Goal: Information Seeking & Learning: Learn about a topic

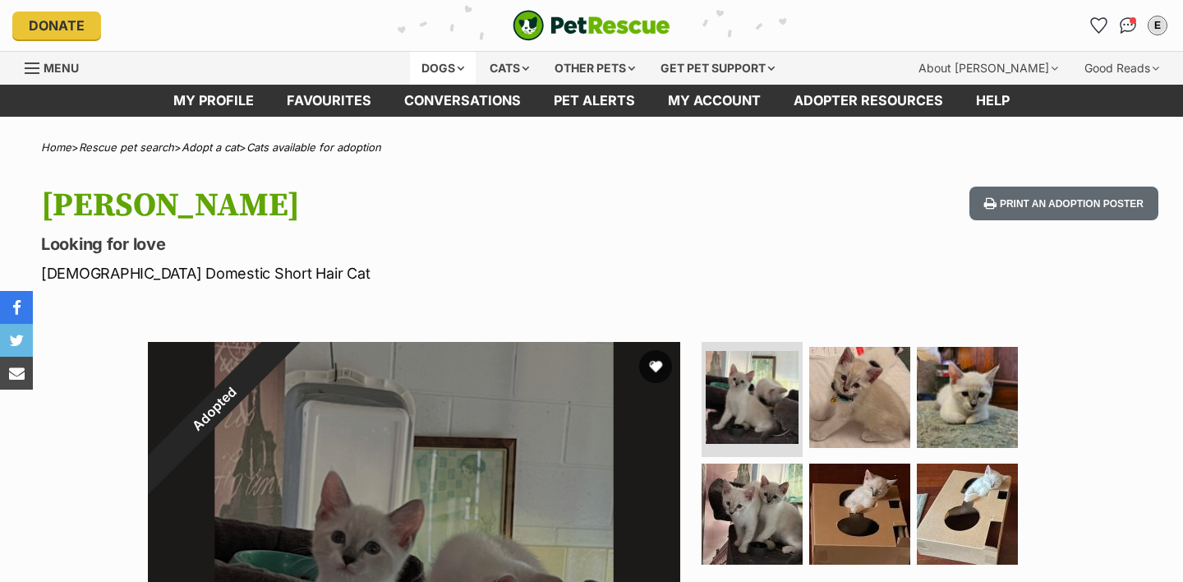
click at [423, 58] on div "Dogs" at bounding box center [443, 68] width 66 height 33
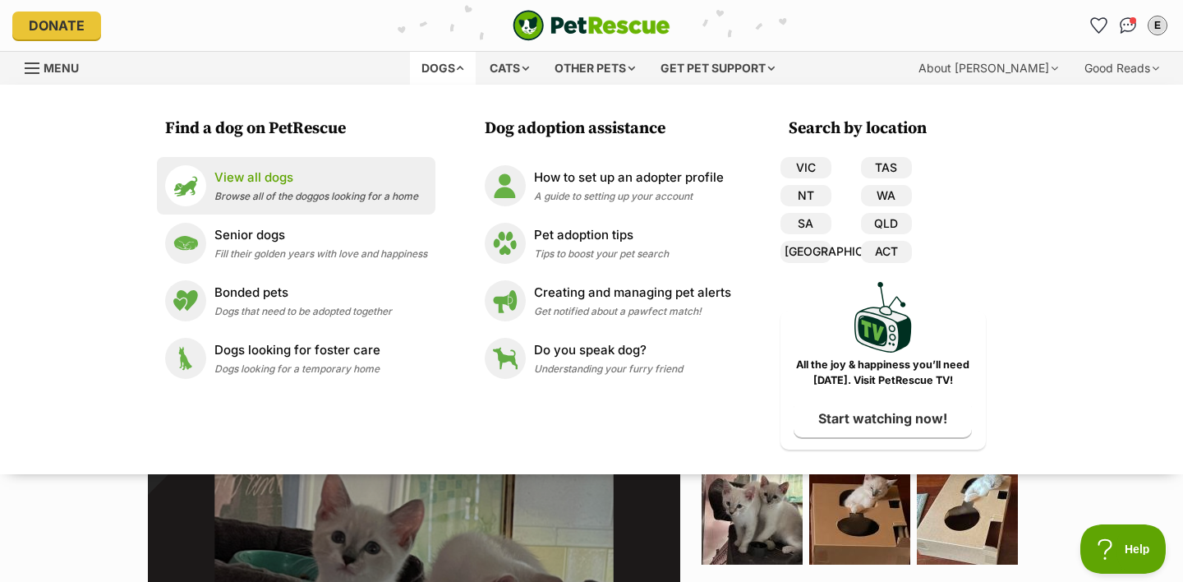
click at [336, 174] on p "View all dogs" at bounding box center [316, 177] width 204 height 19
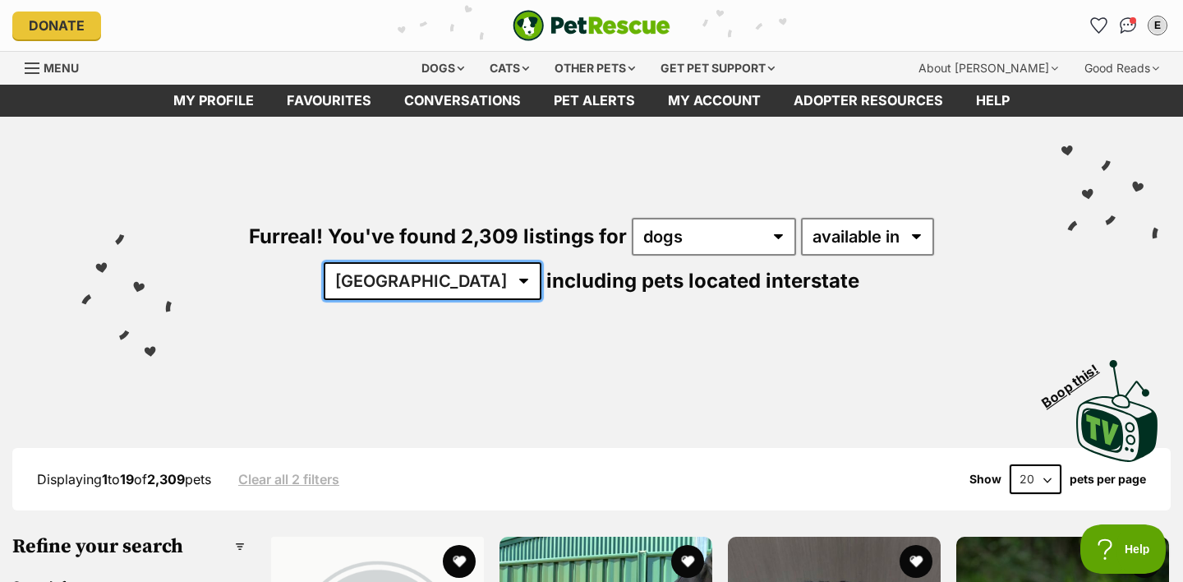
click at [541, 262] on select "Australia ACT NSW NT QLD SA TAS VIC WA" at bounding box center [433, 281] width 218 height 38
select select "QLD"
click at [541, 262] on select "Australia ACT NSW NT QLD SA TAS VIC WA" at bounding box center [433, 281] width 218 height 38
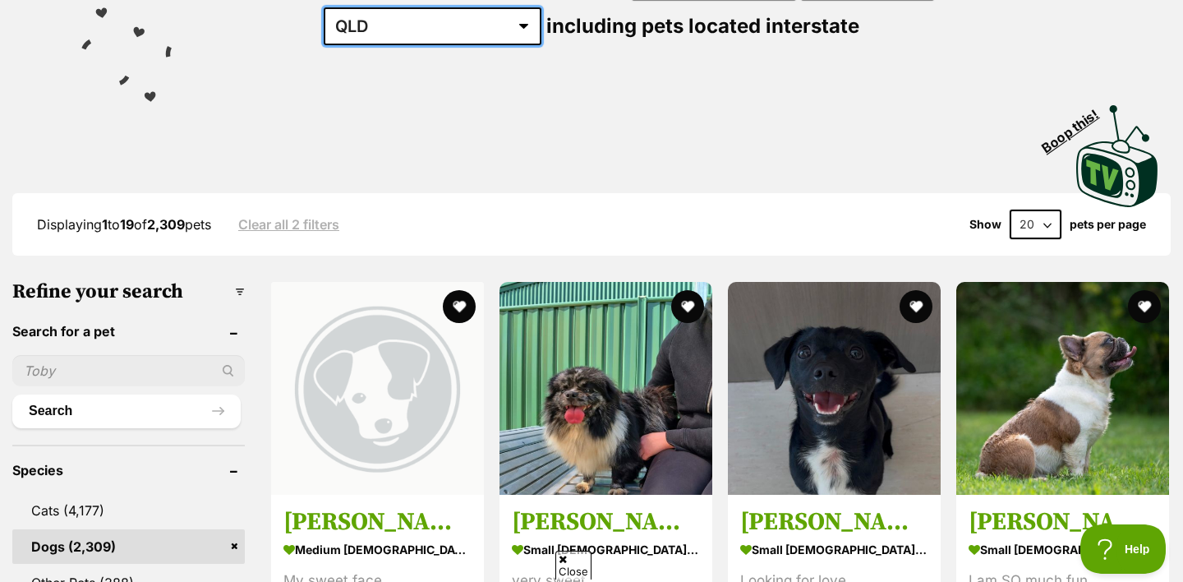
scroll to position [354, 0]
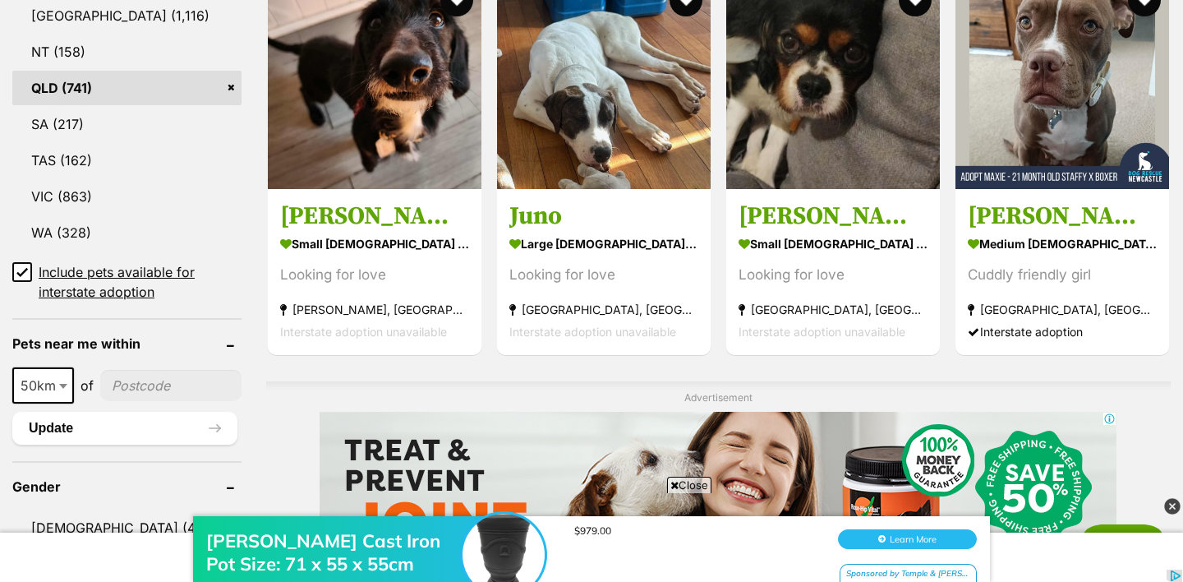
click at [23, 278] on span at bounding box center [22, 281] width 20 height 39
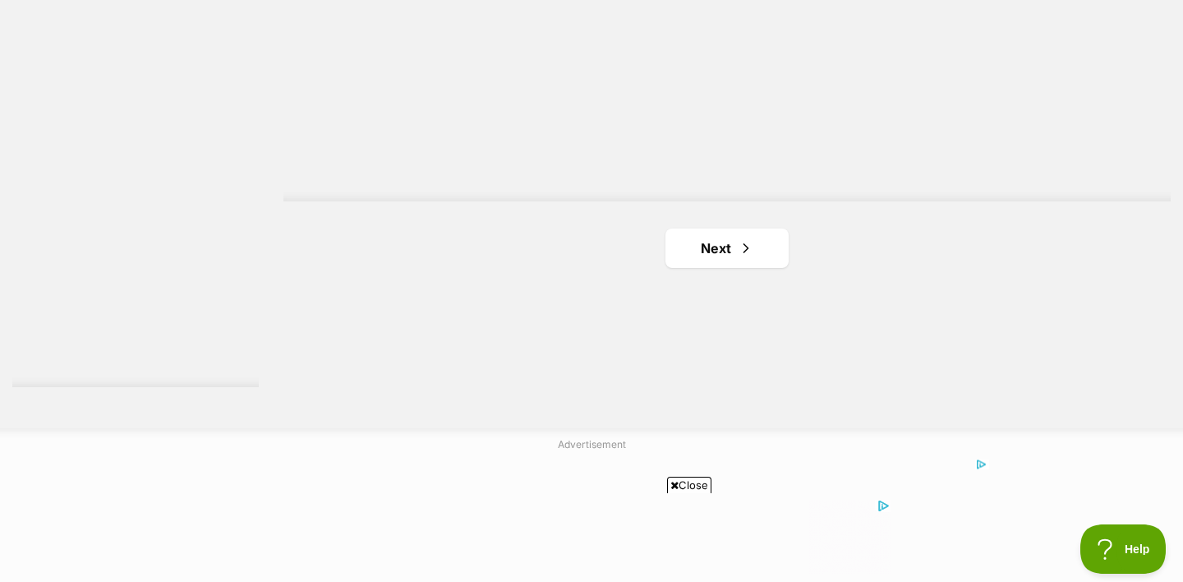
scroll to position [3141, 0]
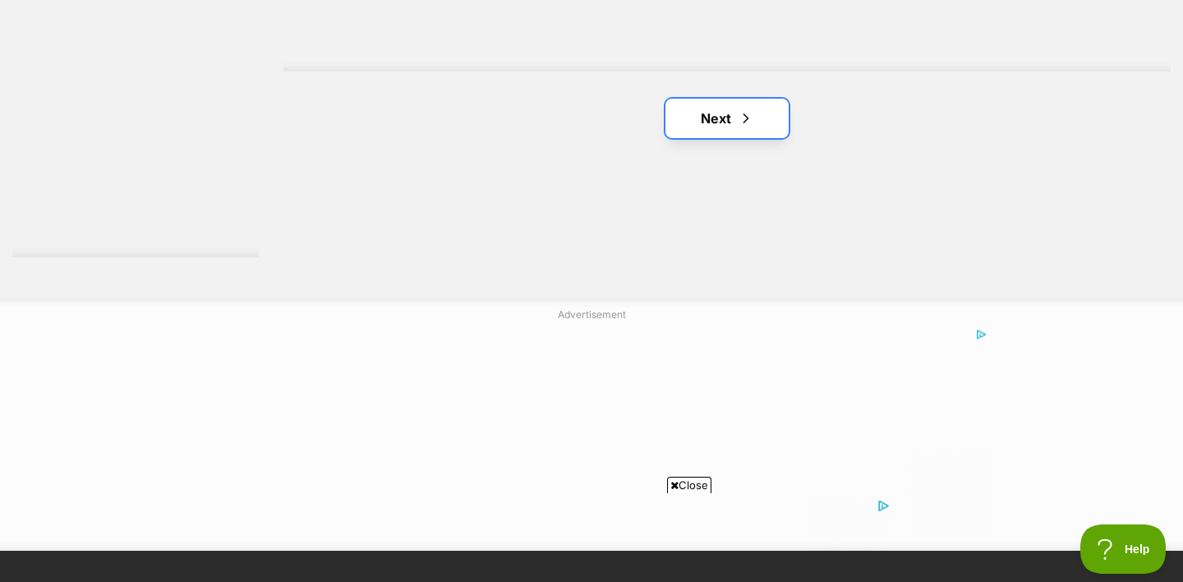
click at [718, 99] on link "Next" at bounding box center [726, 118] width 123 height 39
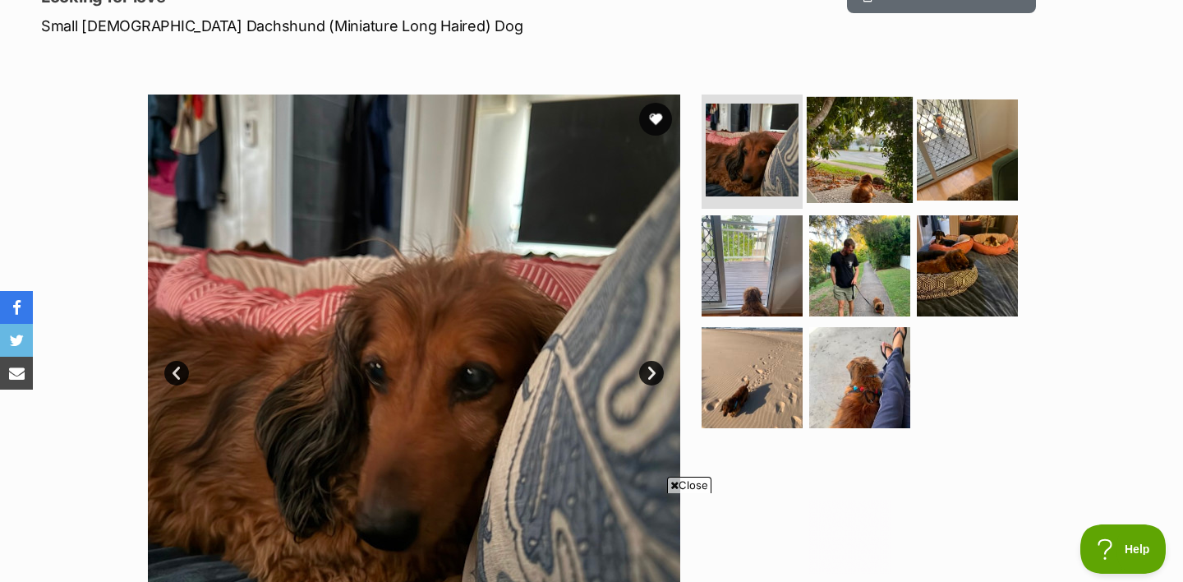
click at [873, 138] on img at bounding box center [860, 149] width 106 height 106
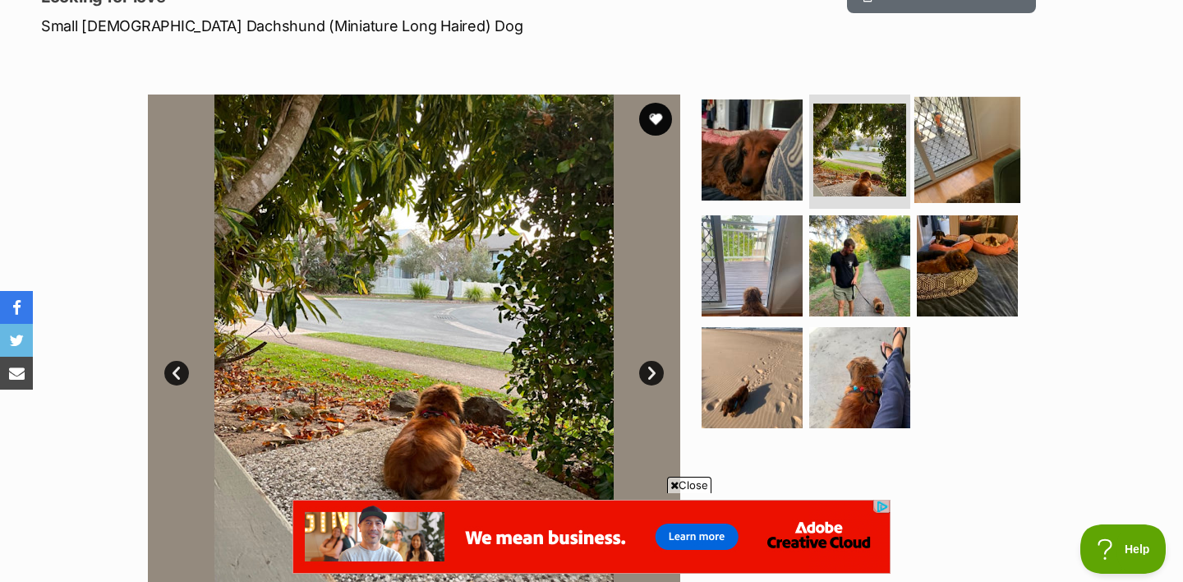
click at [979, 143] on img at bounding box center [967, 149] width 106 height 106
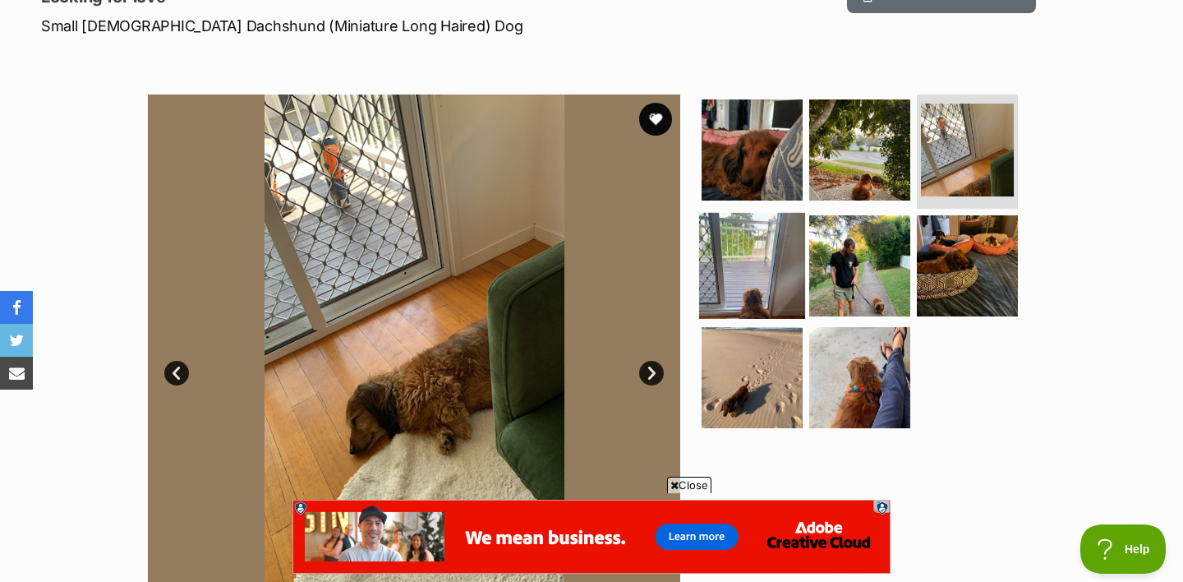
click at [723, 287] on img at bounding box center [752, 266] width 106 height 106
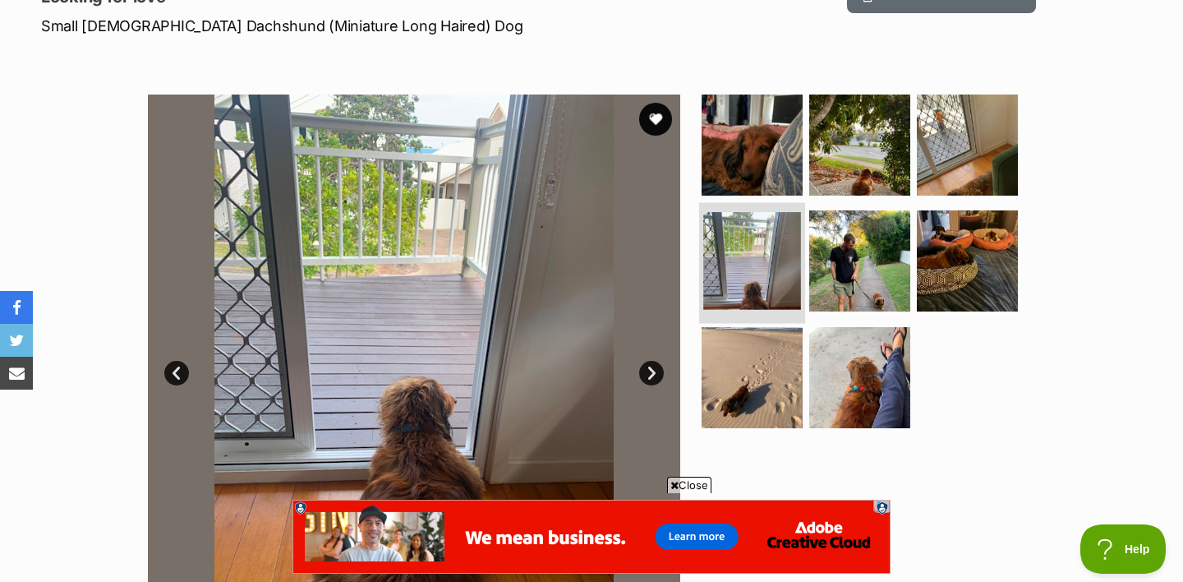
click at [757, 266] on img at bounding box center [752, 261] width 98 height 98
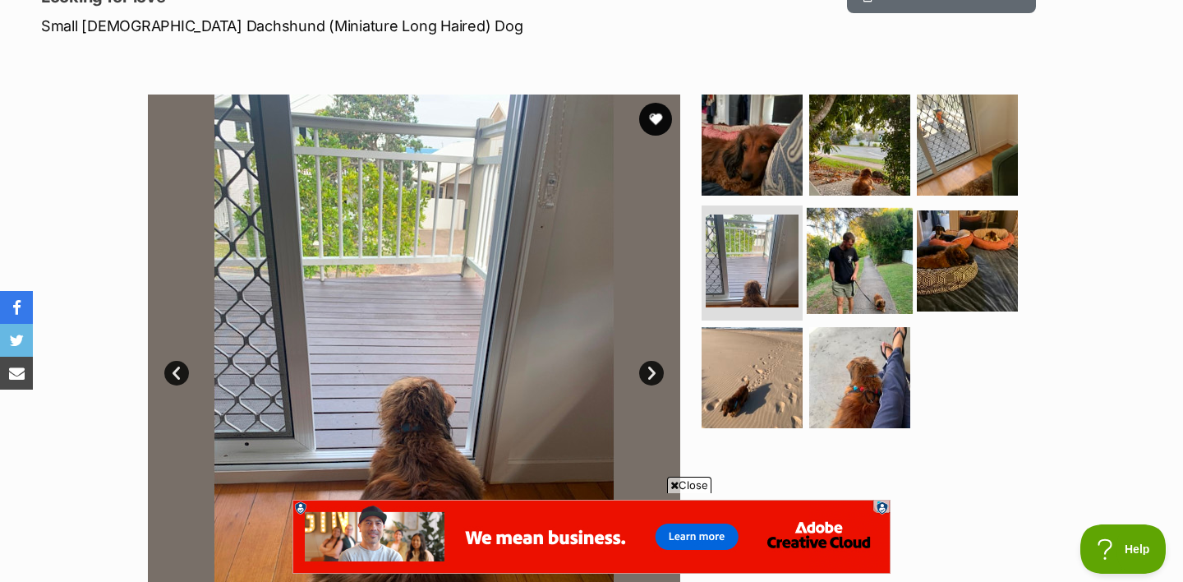
click at [854, 266] on img at bounding box center [860, 261] width 106 height 106
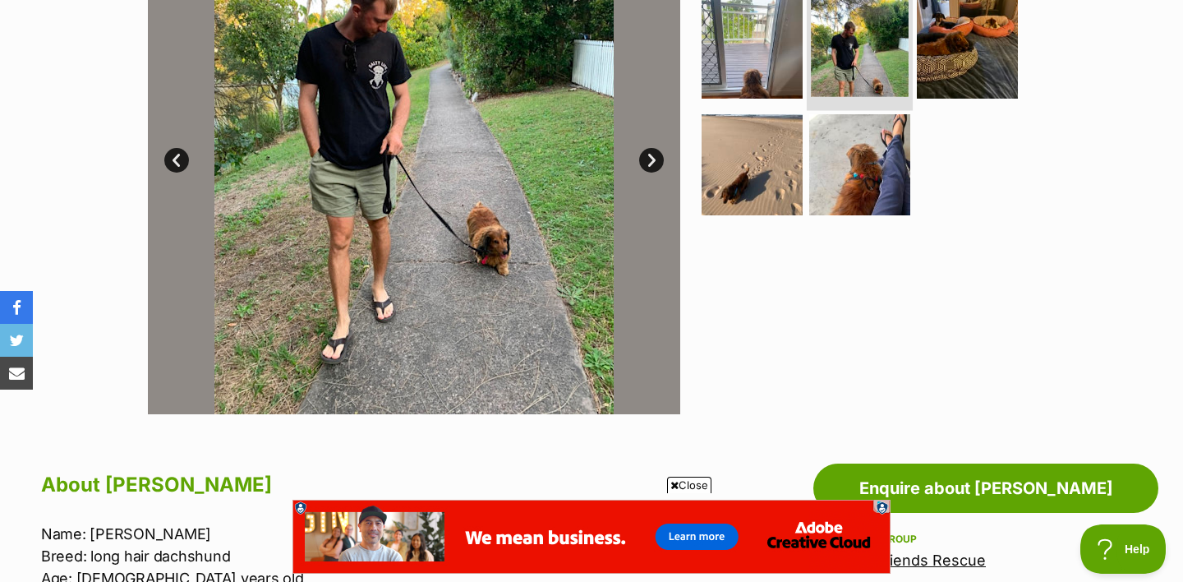
scroll to position [458, 0]
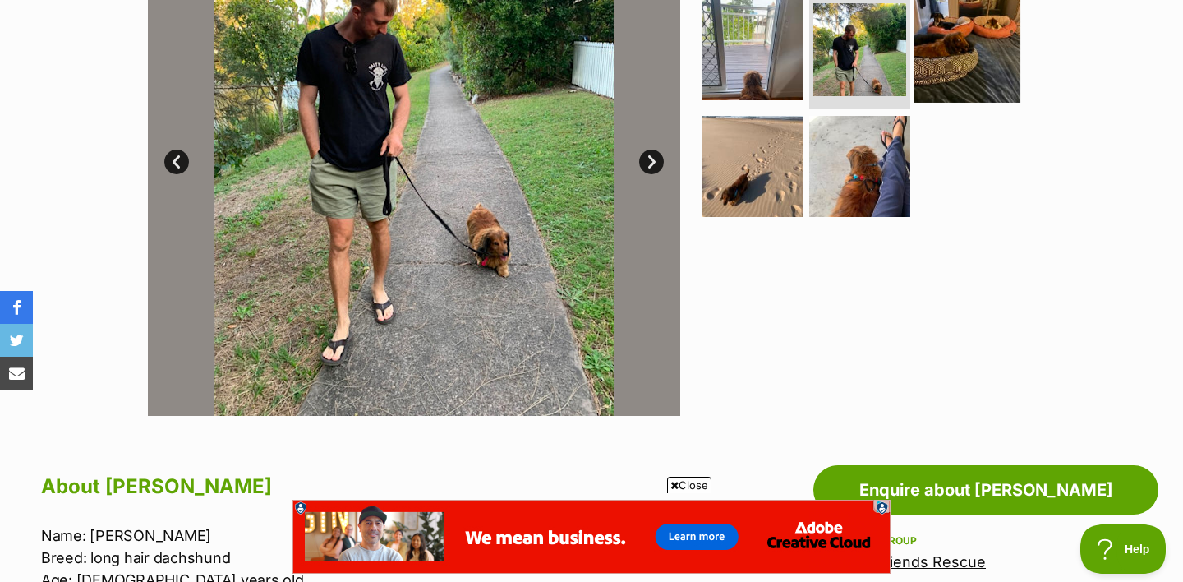
click at [957, 39] on img at bounding box center [967, 50] width 106 height 106
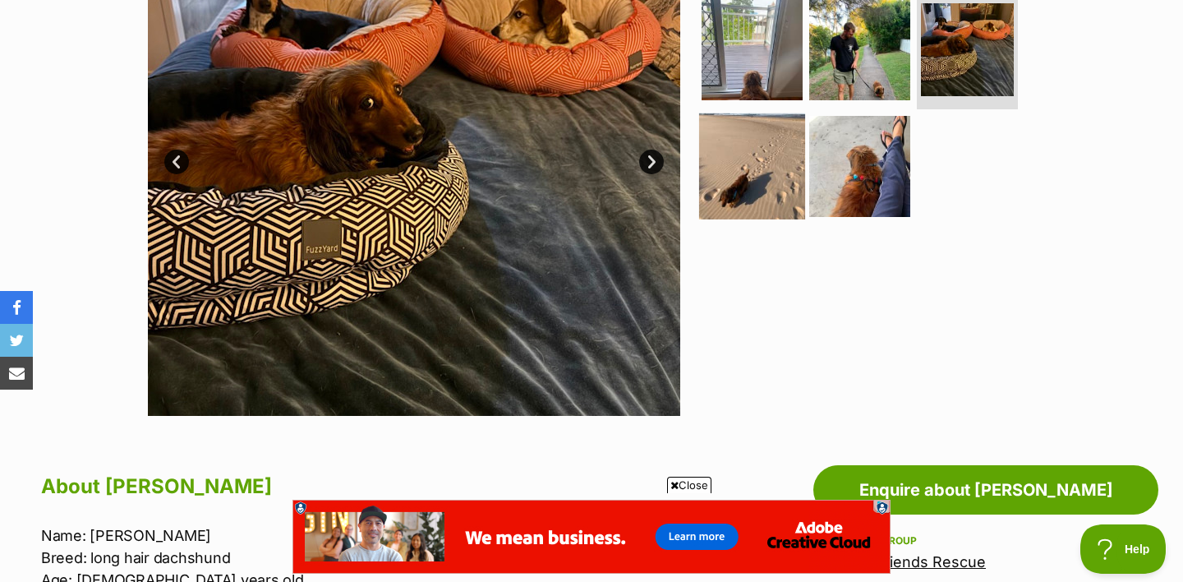
click at [779, 159] on img at bounding box center [752, 166] width 106 height 106
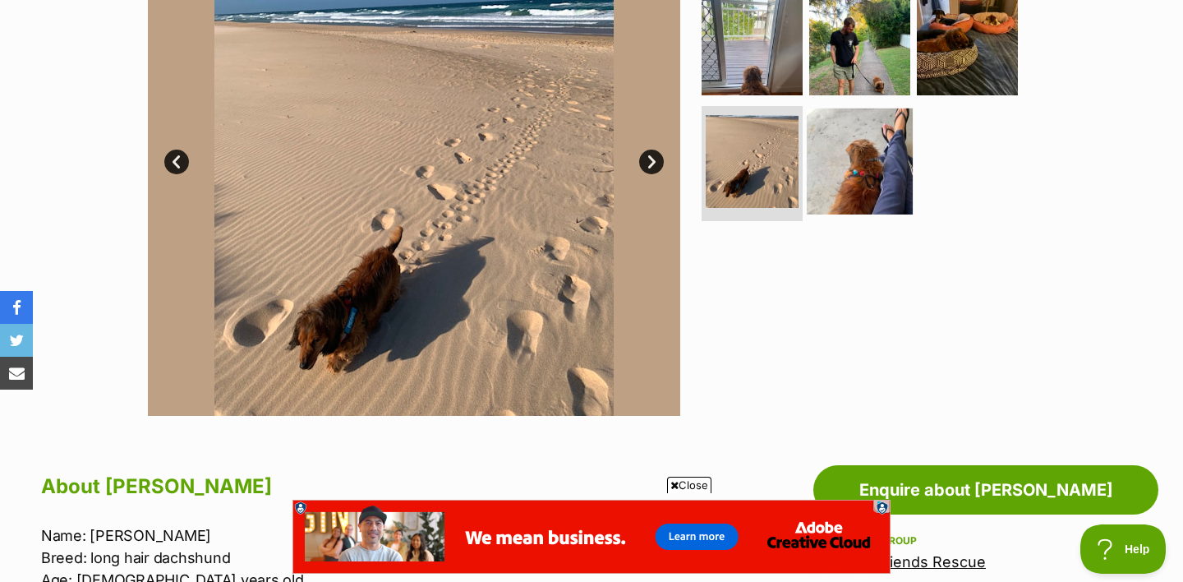
click at [876, 180] on img at bounding box center [860, 161] width 106 height 106
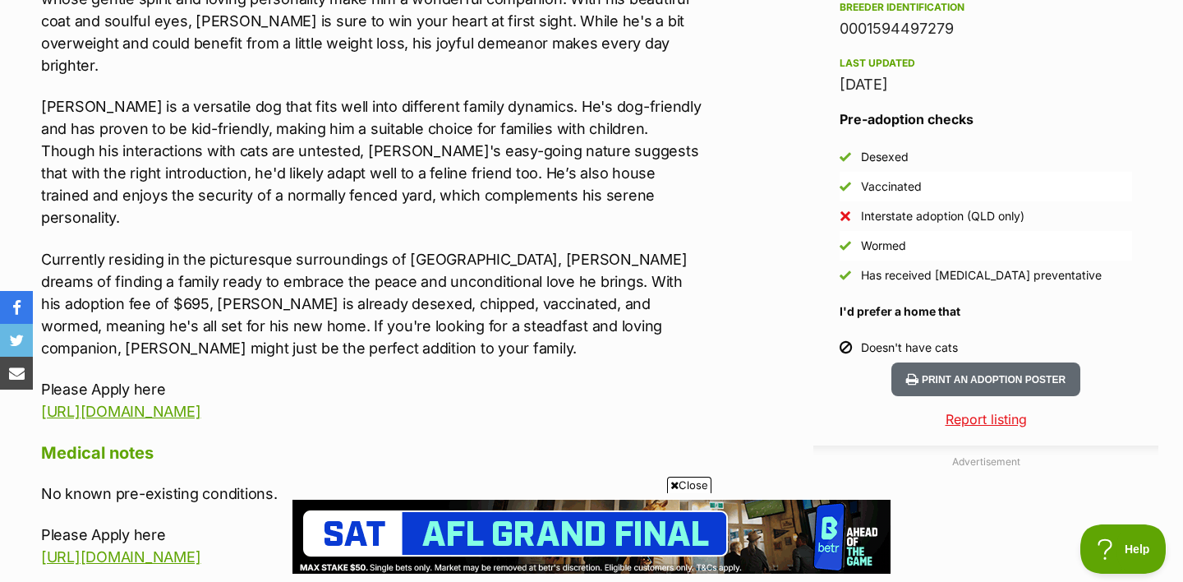
scroll to position [1387, 0]
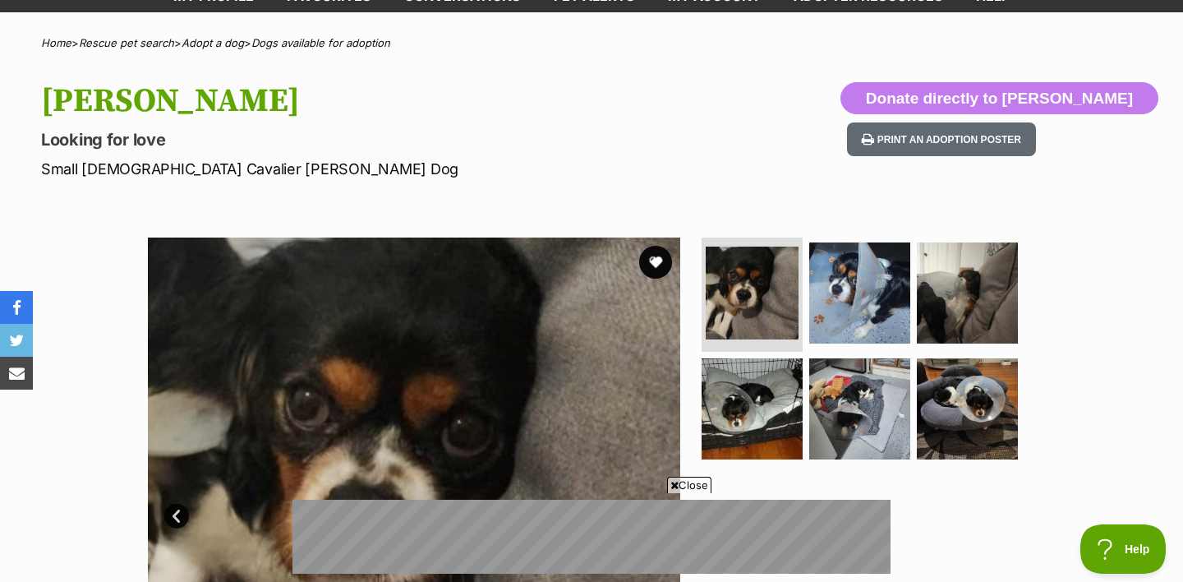
scroll to position [252, 0]
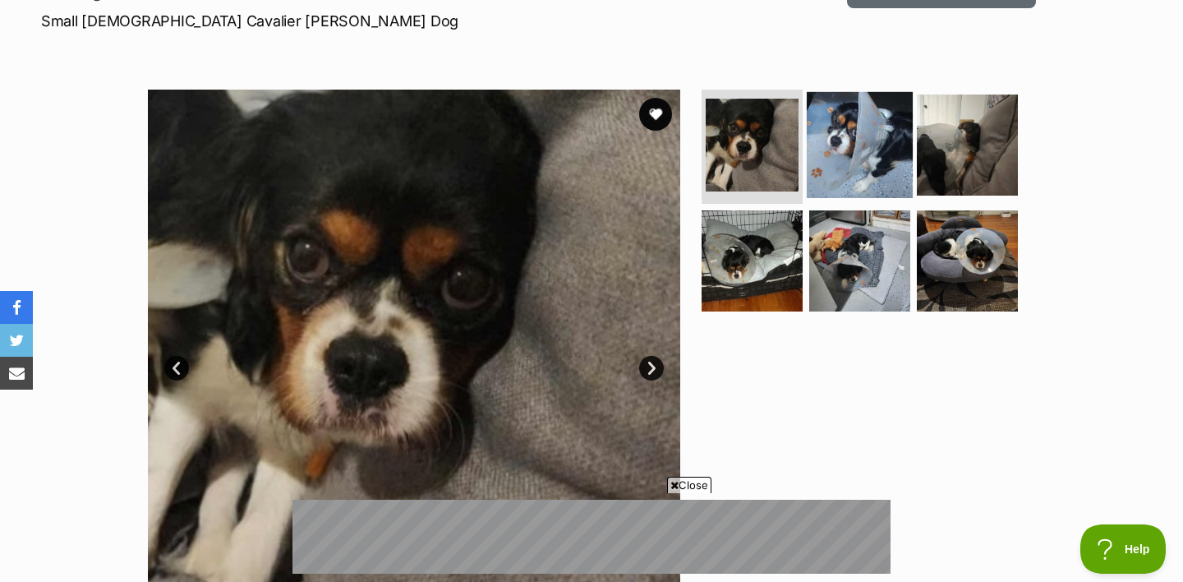
click at [853, 164] on img at bounding box center [860, 144] width 106 height 106
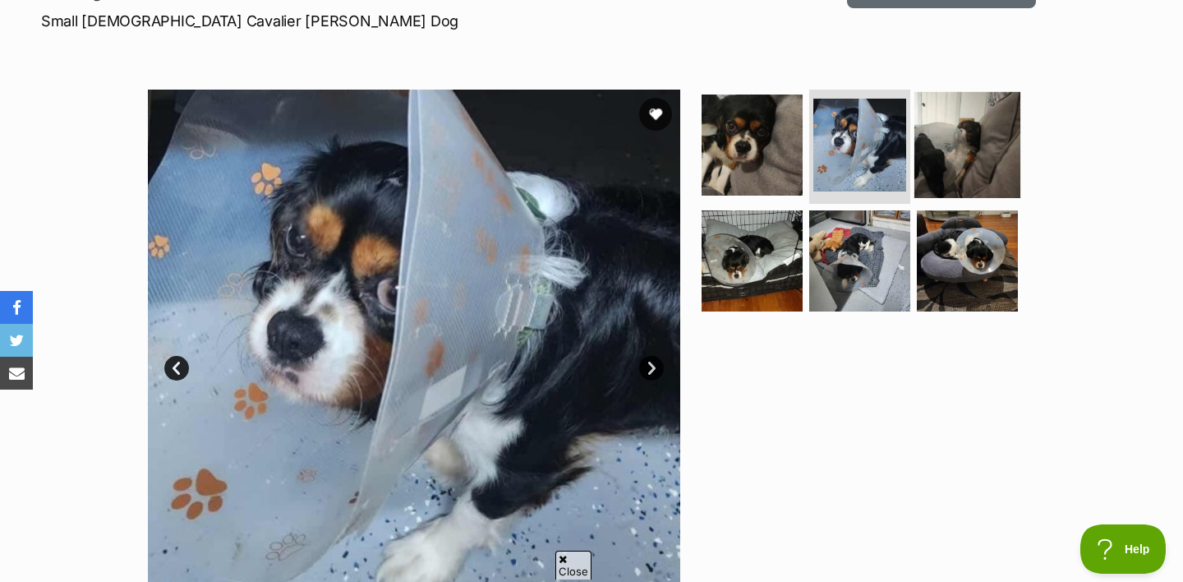
click at [952, 169] on img at bounding box center [967, 144] width 106 height 106
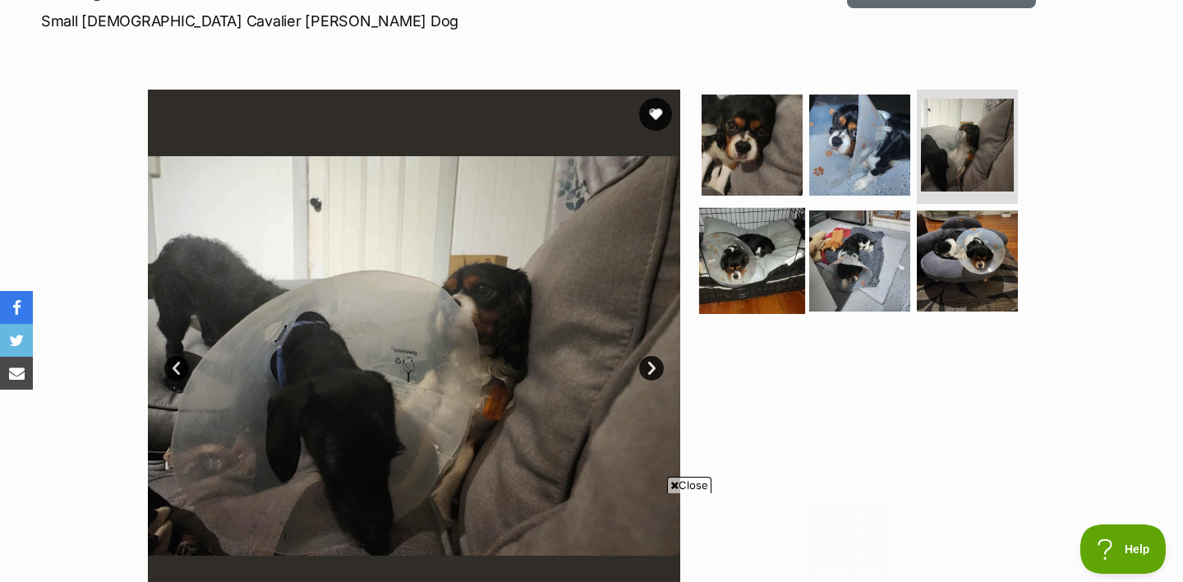
scroll to position [0, 0]
click at [770, 252] on img at bounding box center [752, 261] width 106 height 106
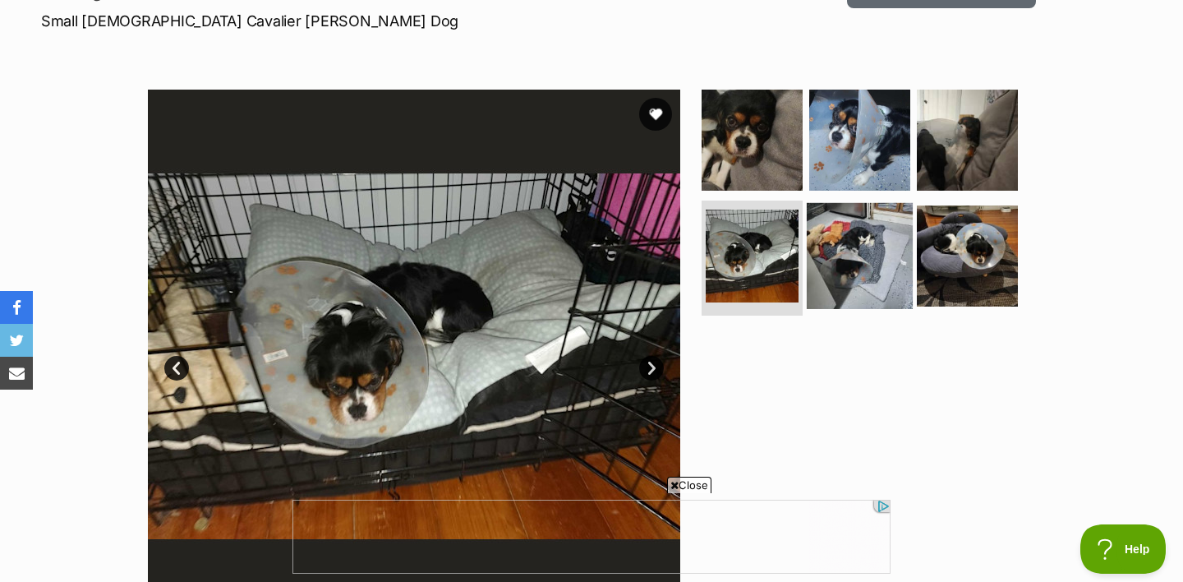
click at [839, 260] on img at bounding box center [860, 256] width 106 height 106
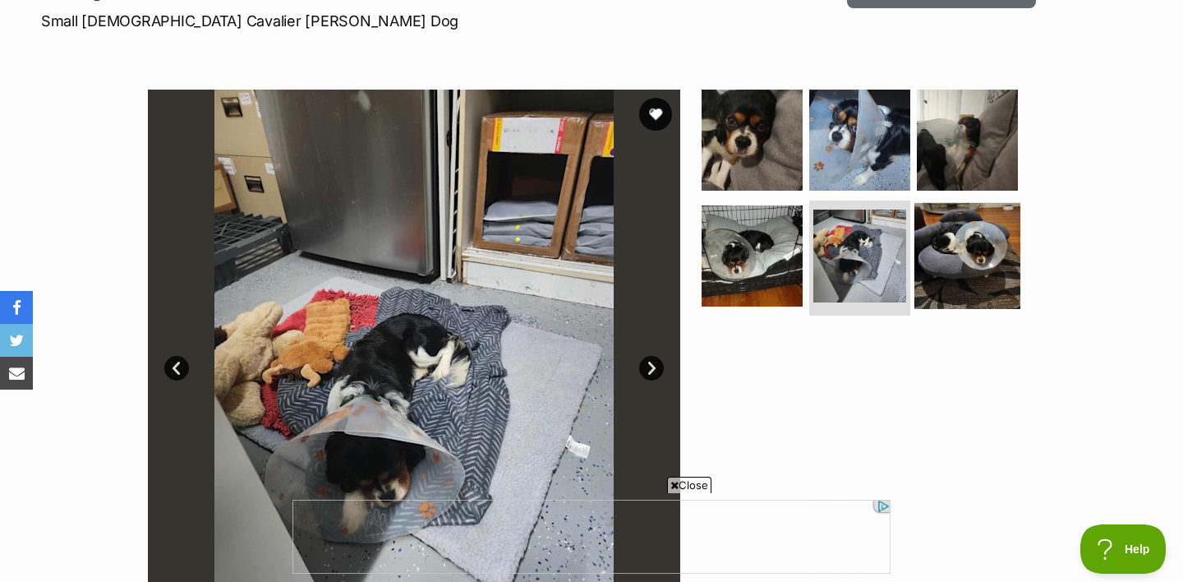
click at [931, 260] on img at bounding box center [967, 256] width 106 height 106
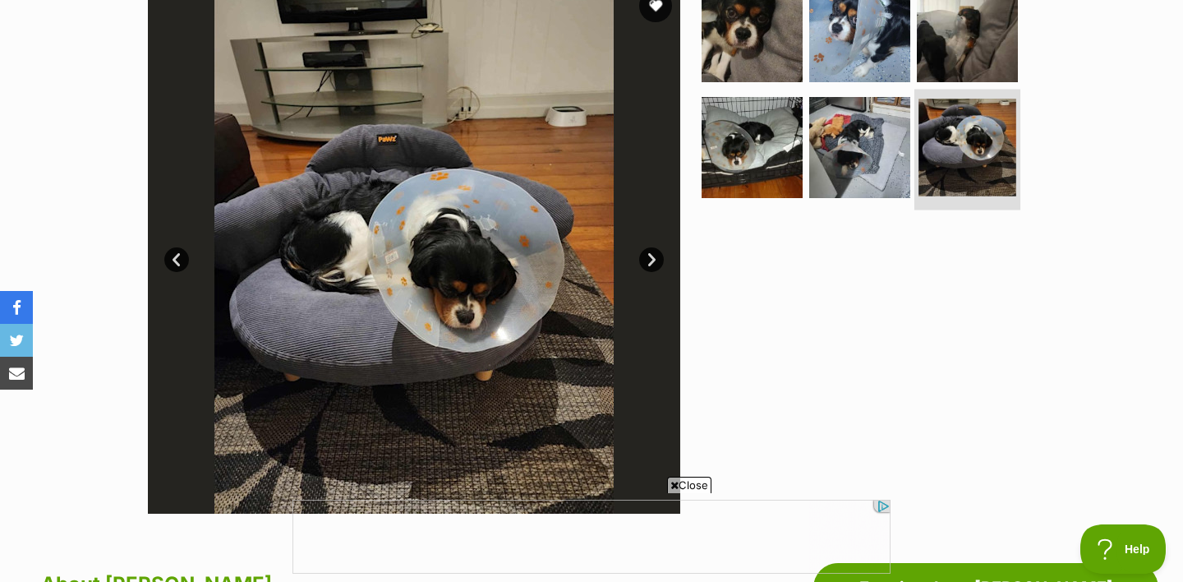
scroll to position [820, 0]
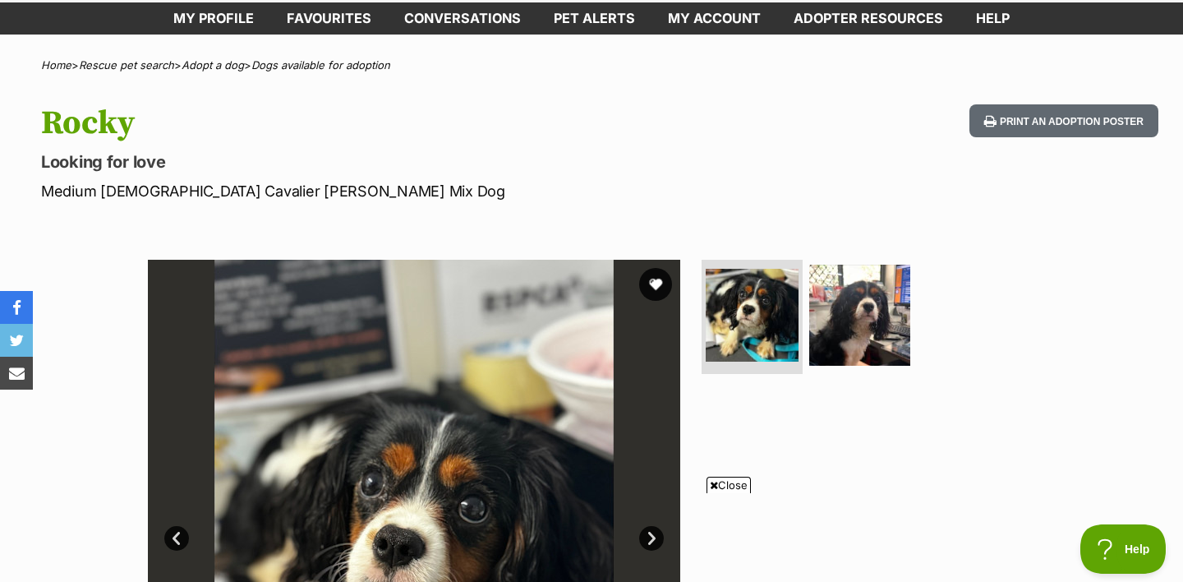
scroll to position [257, 0]
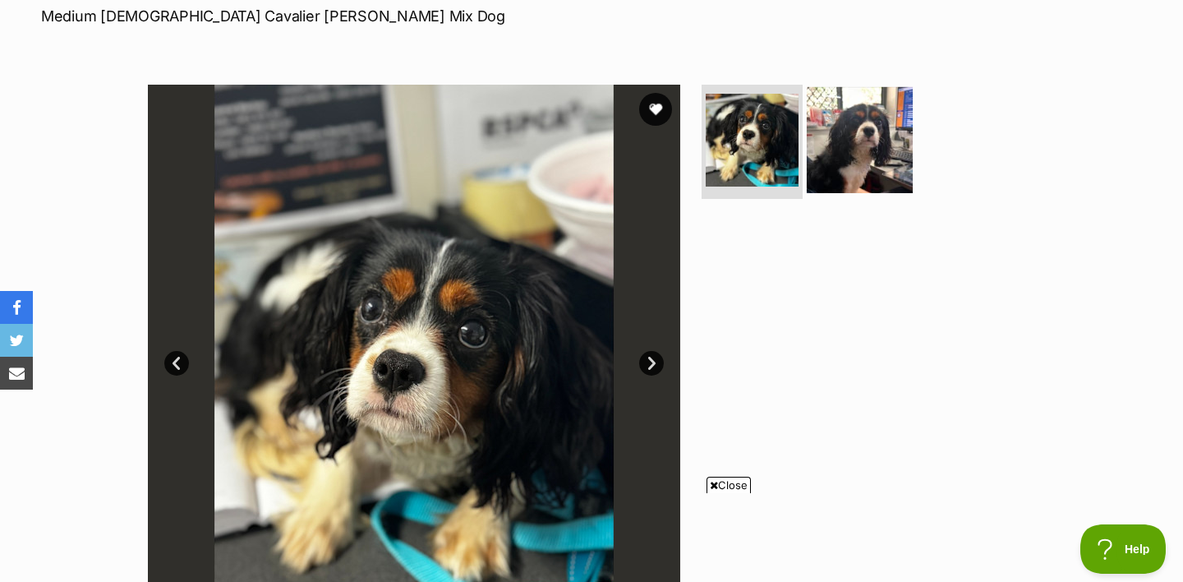
click at [868, 160] on img at bounding box center [860, 139] width 106 height 106
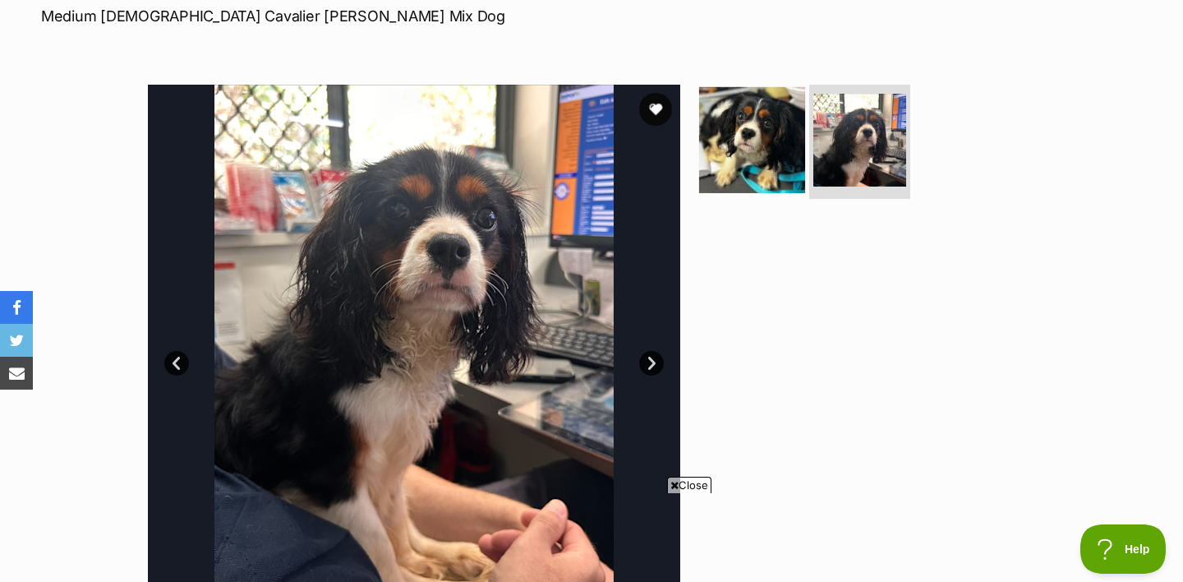
scroll to position [0, 0]
click at [779, 156] on img at bounding box center [752, 139] width 106 height 106
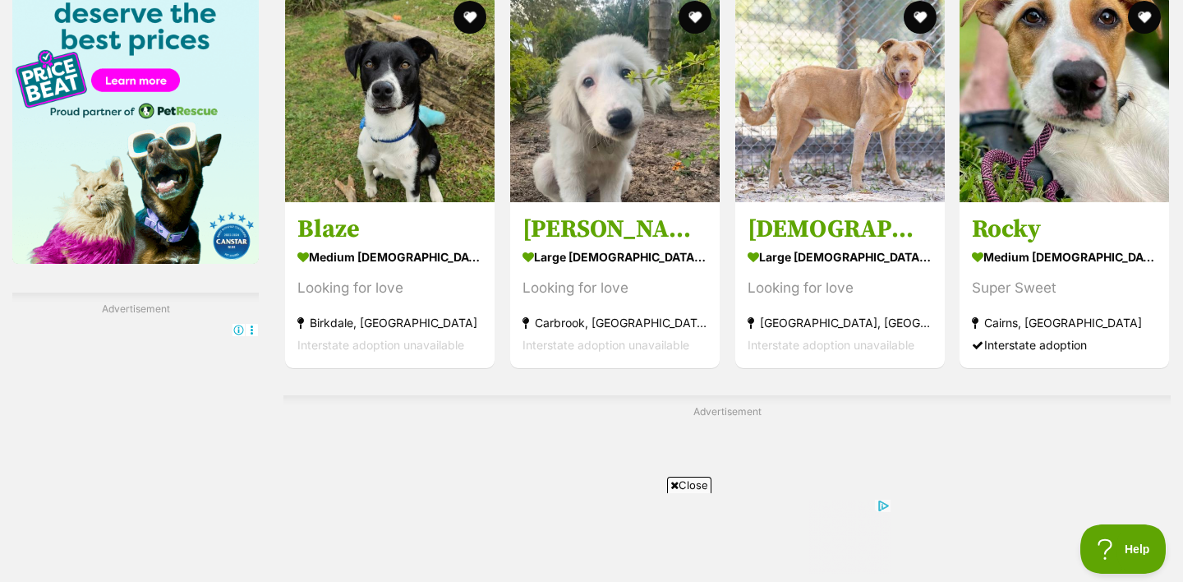
scroll to position [2950, 0]
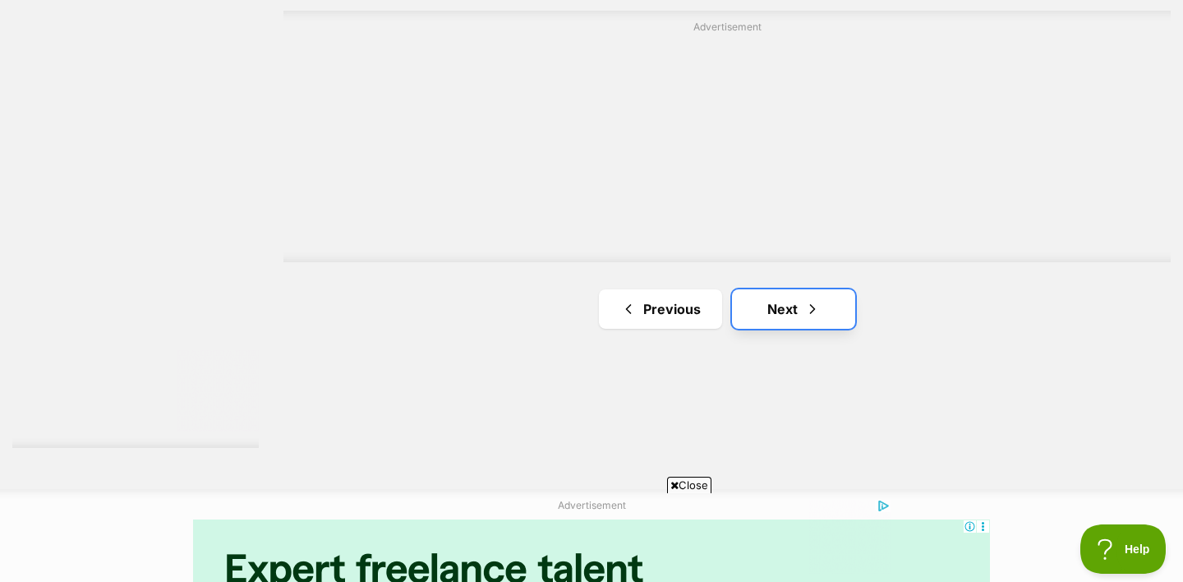
click at [774, 289] on link "Next" at bounding box center [793, 308] width 123 height 39
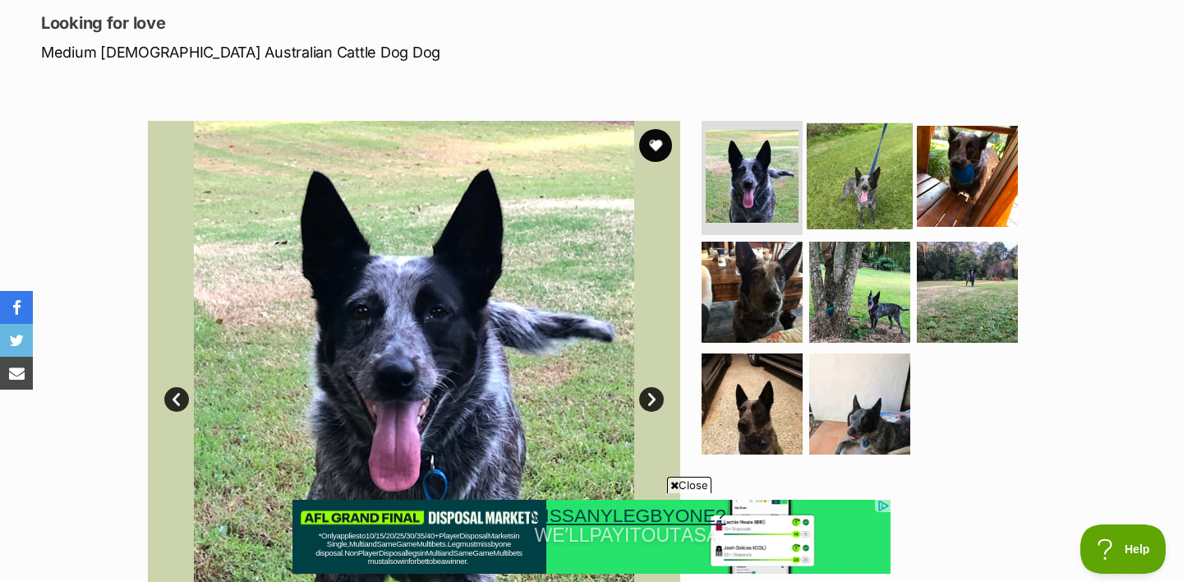
click at [857, 195] on img at bounding box center [860, 175] width 106 height 106
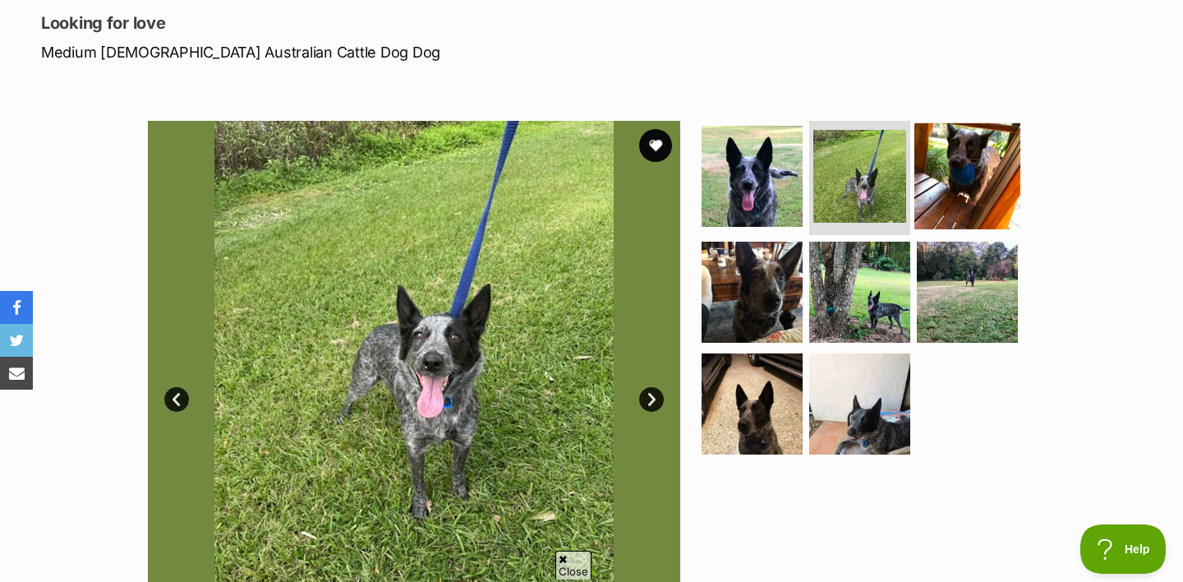
click at [966, 209] on img at bounding box center [967, 175] width 106 height 106
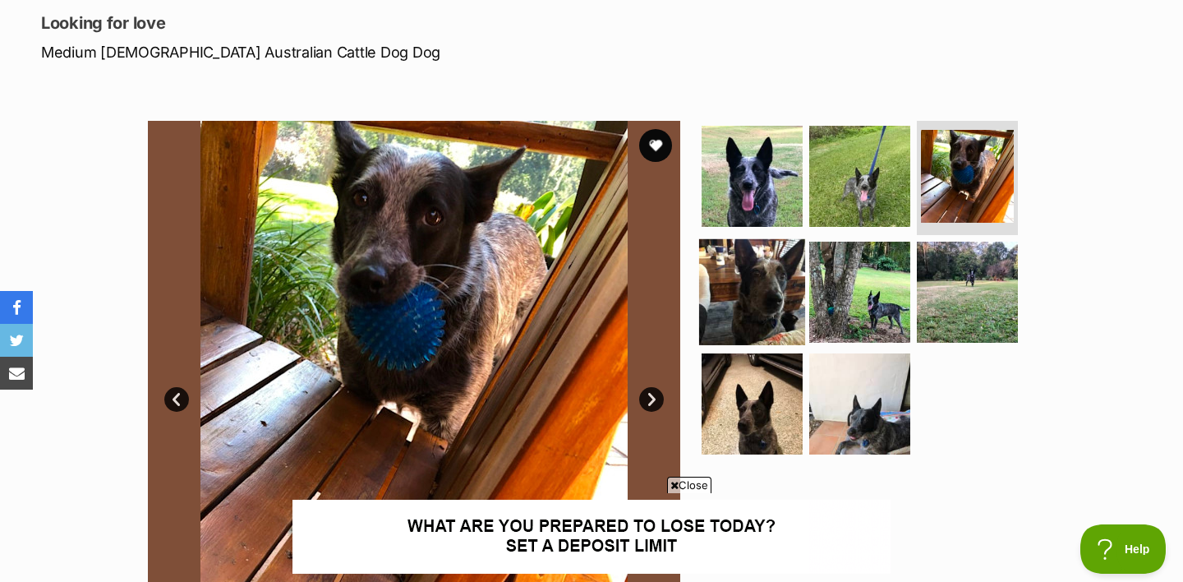
click at [745, 301] on img at bounding box center [752, 292] width 106 height 106
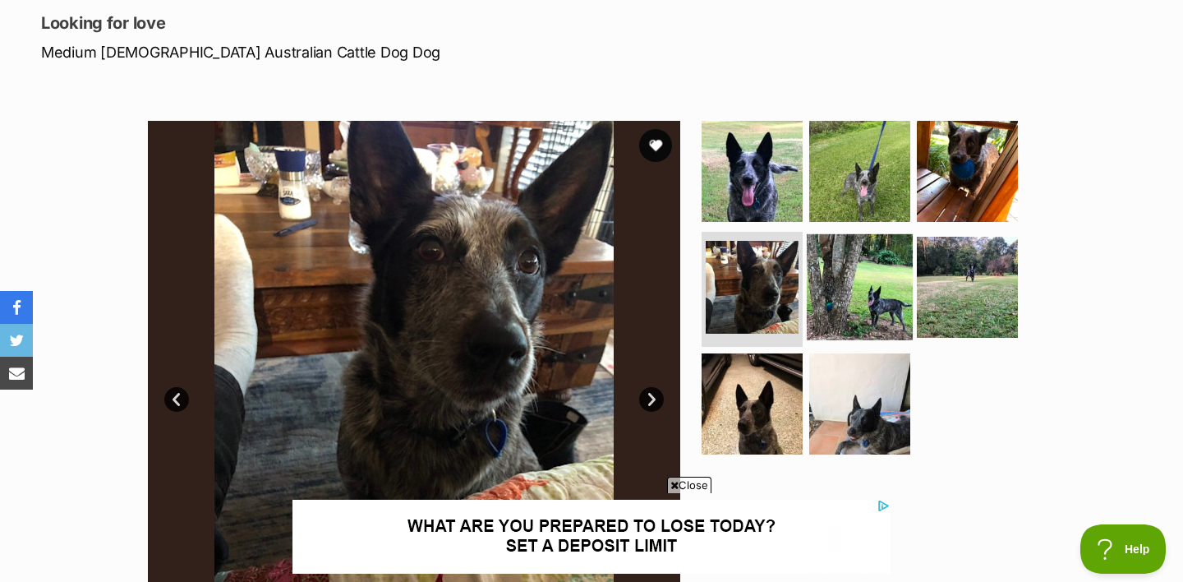
click at [857, 282] on img at bounding box center [860, 287] width 106 height 106
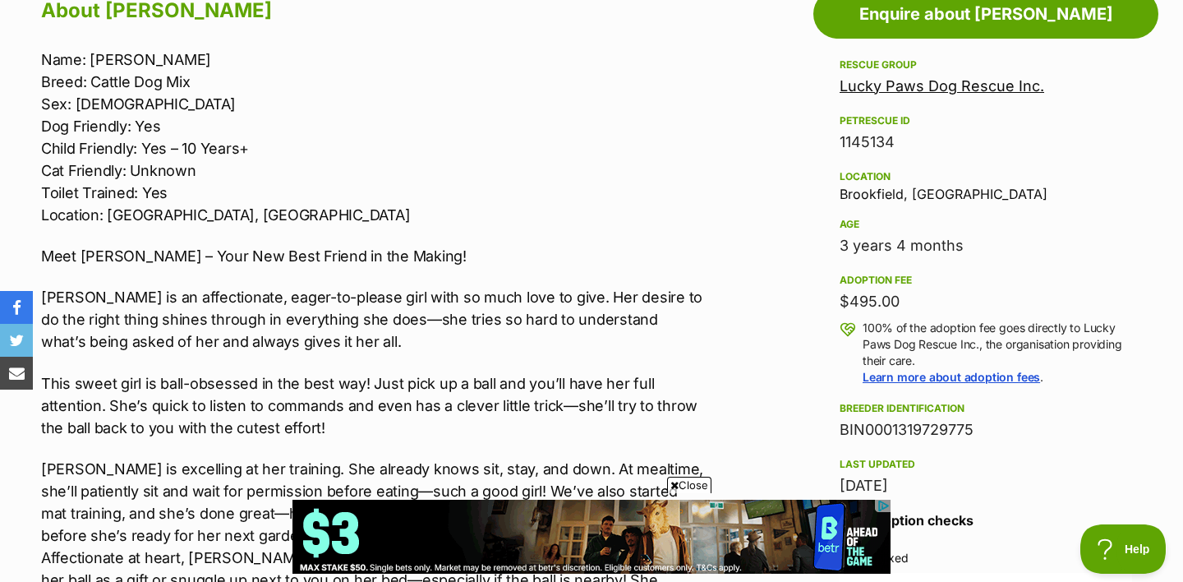
scroll to position [935, 0]
